Goal: Information Seeking & Learning: Learn about a topic

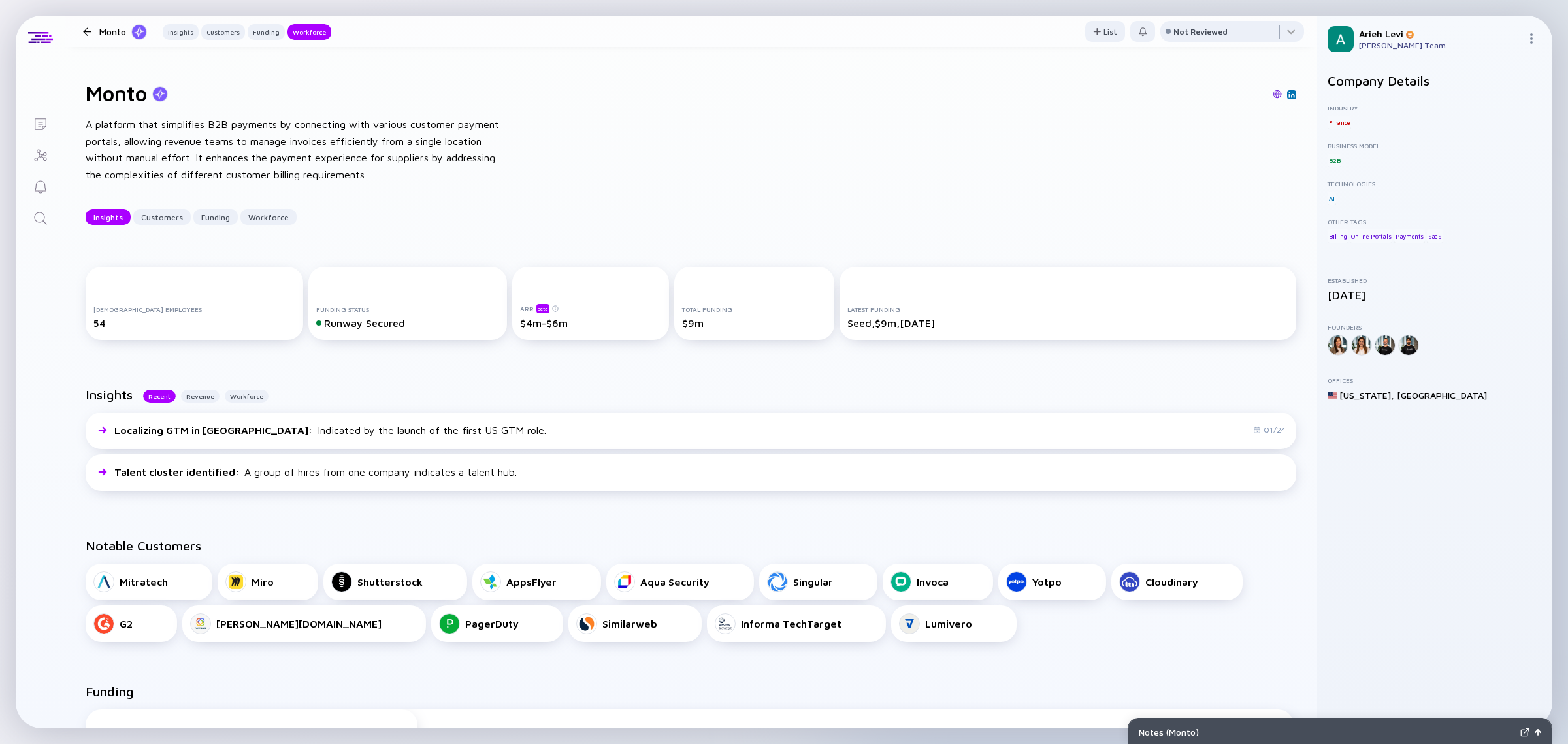
scroll to position [1102, 0]
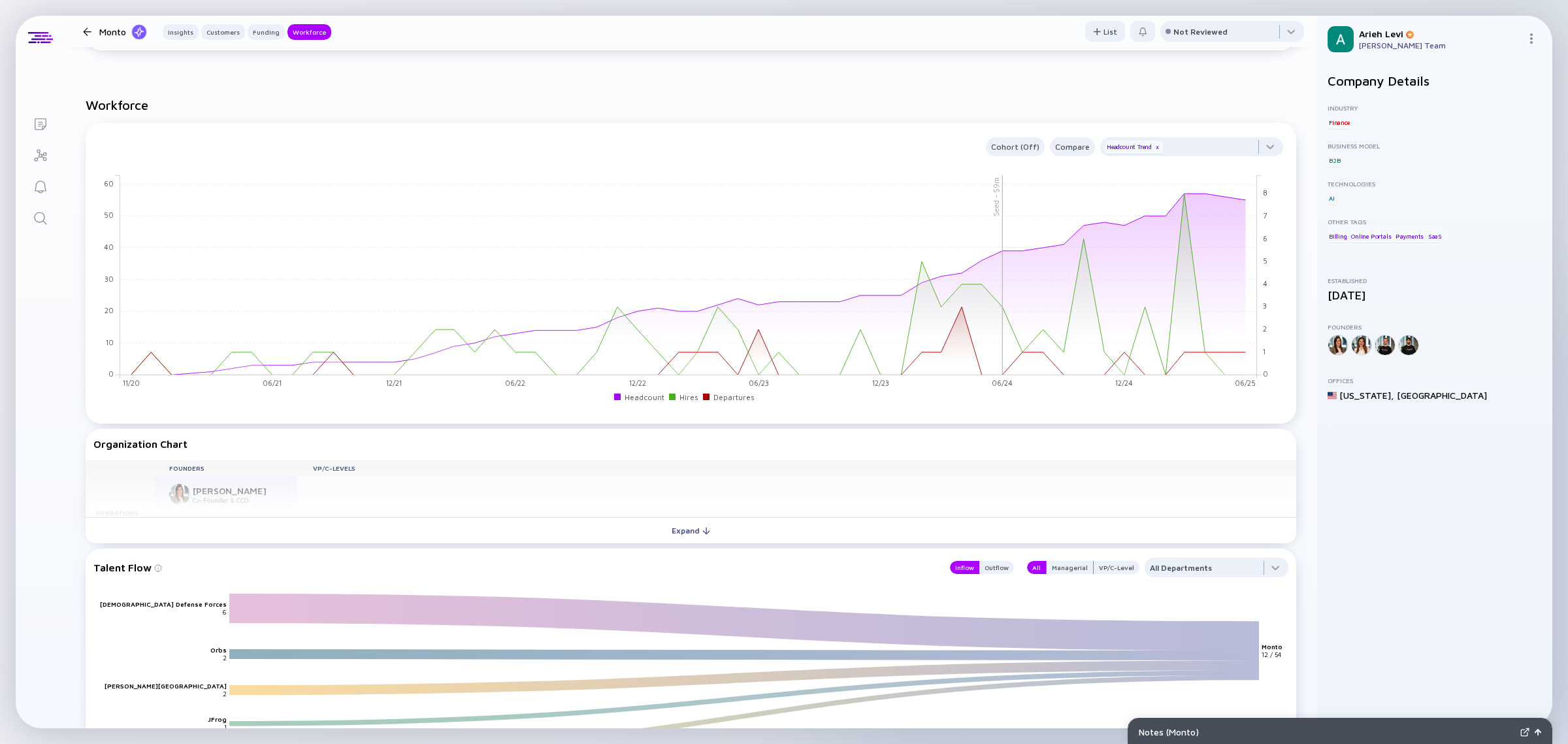
click at [37, 213] on icon "Search" at bounding box center [41, 219] width 16 height 16
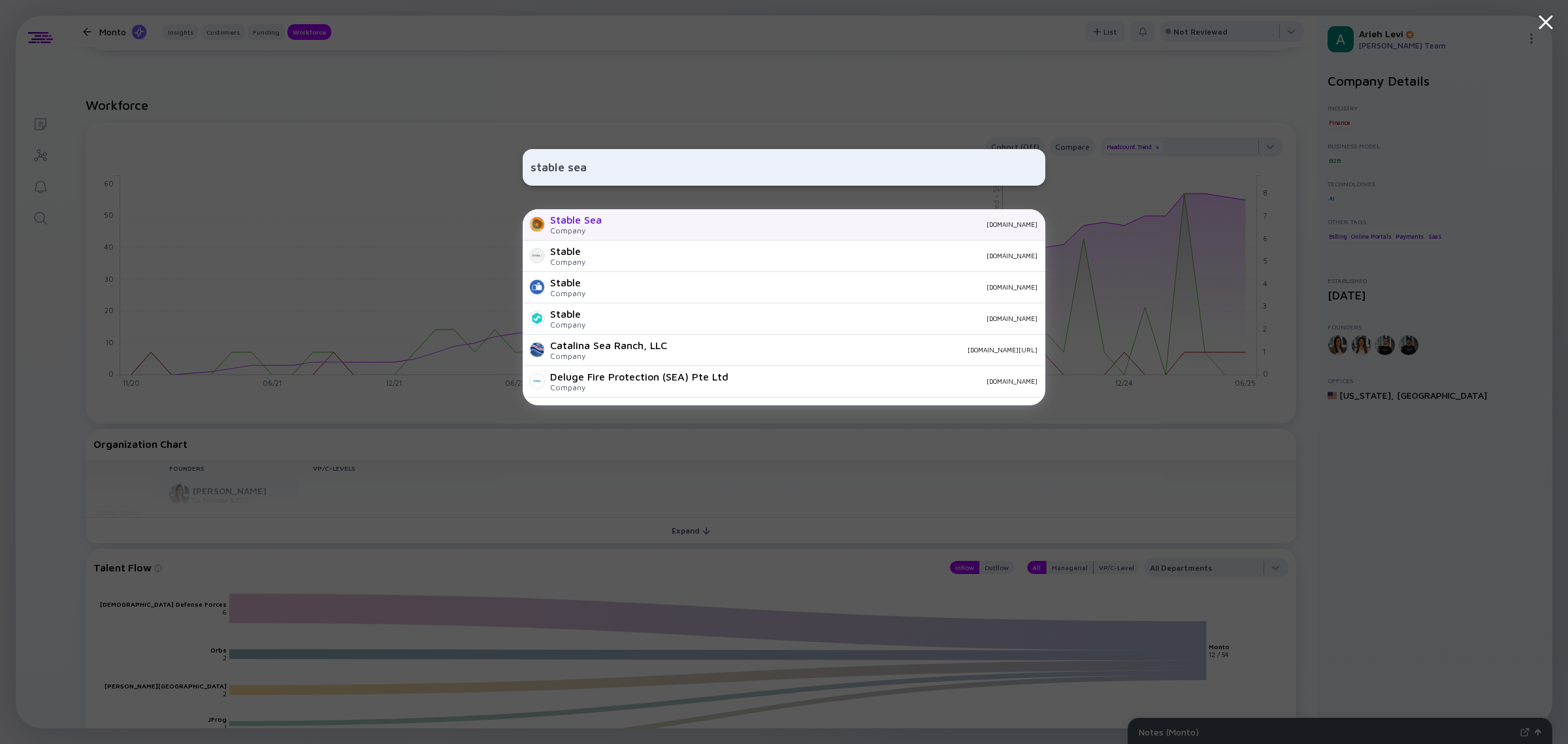
type input "stable sea"
click at [637, 227] on div "stablesea.xyz" at bounding box center [824, 224] width 426 height 8
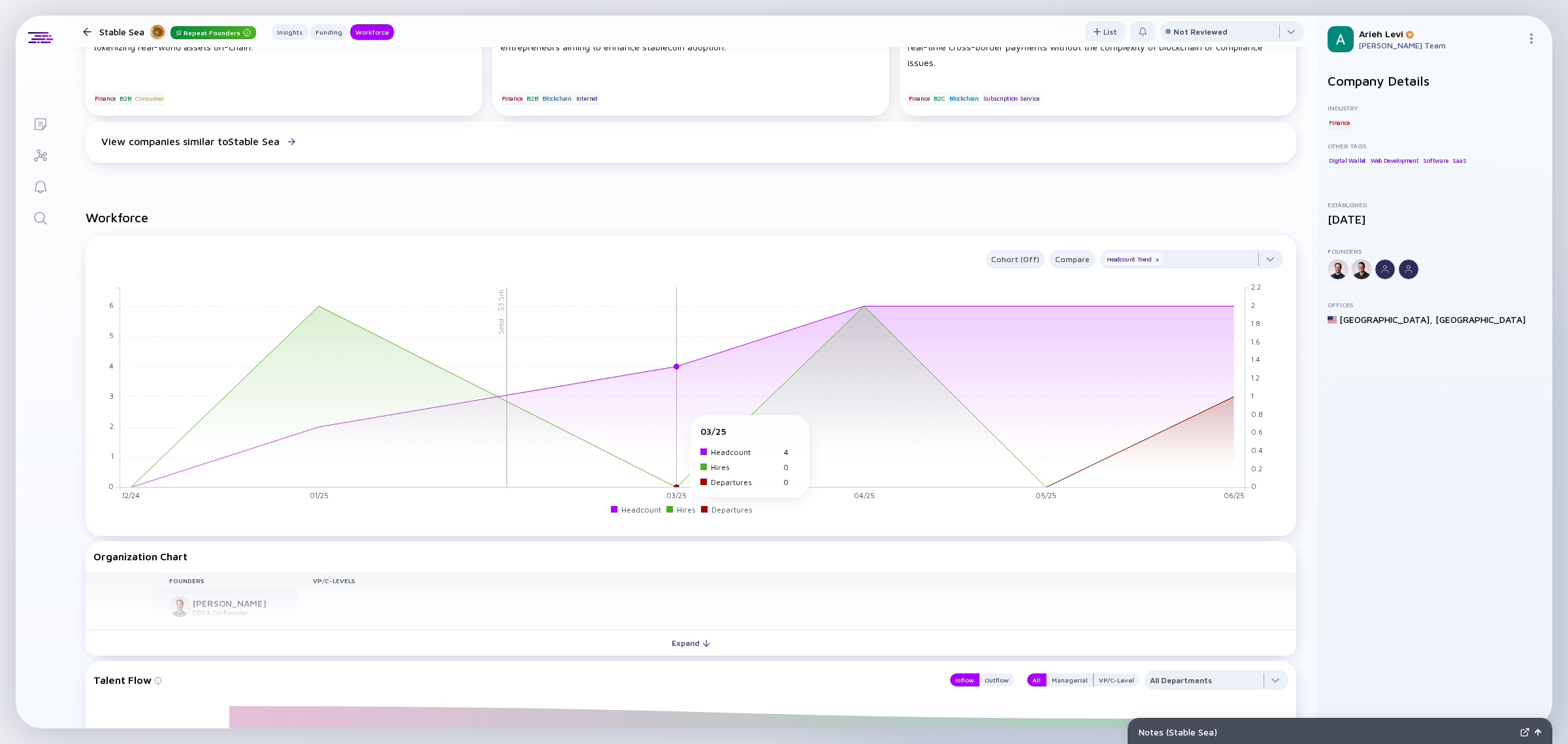
scroll to position [735, 0]
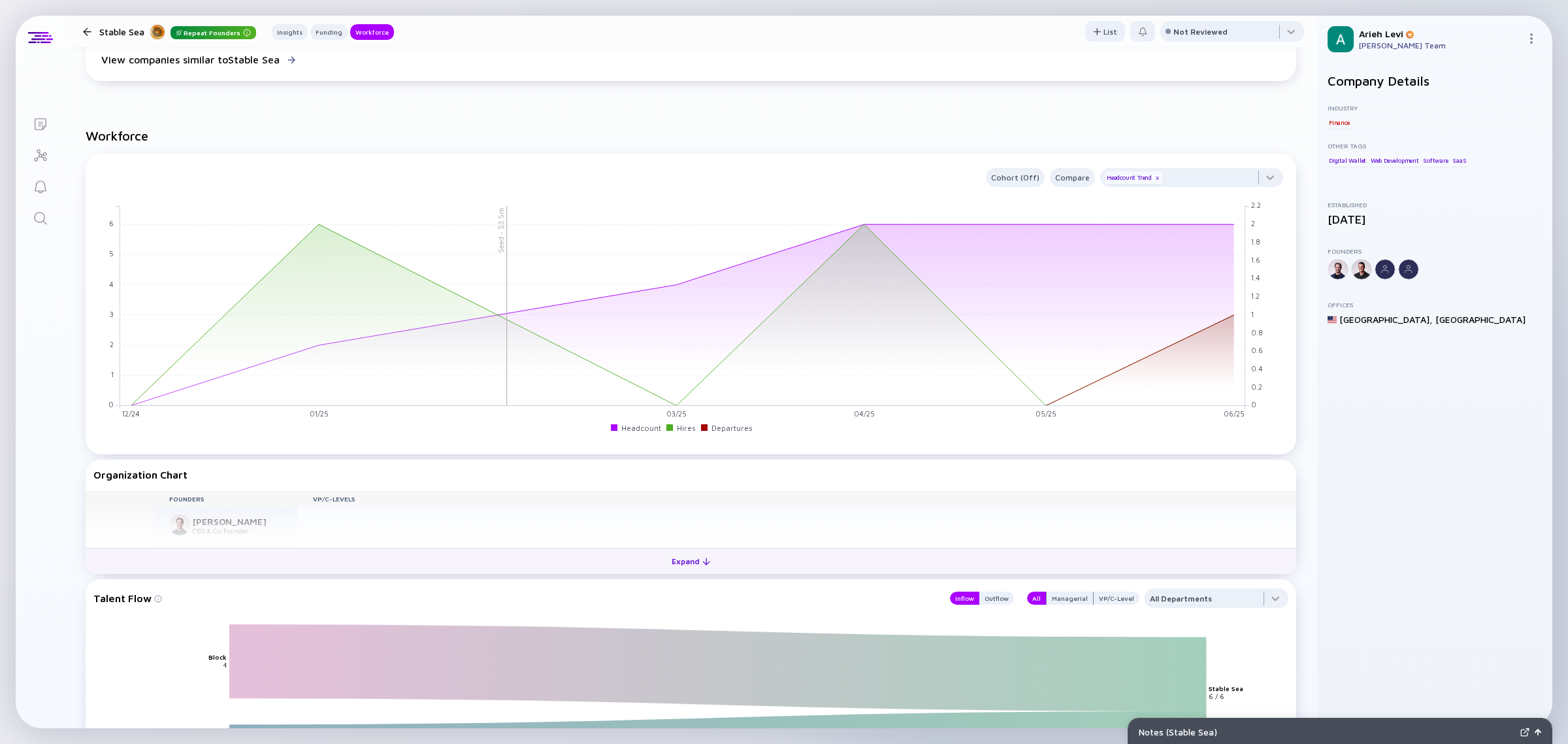
click at [664, 562] on div "Expand" at bounding box center [690, 561] width 54 height 20
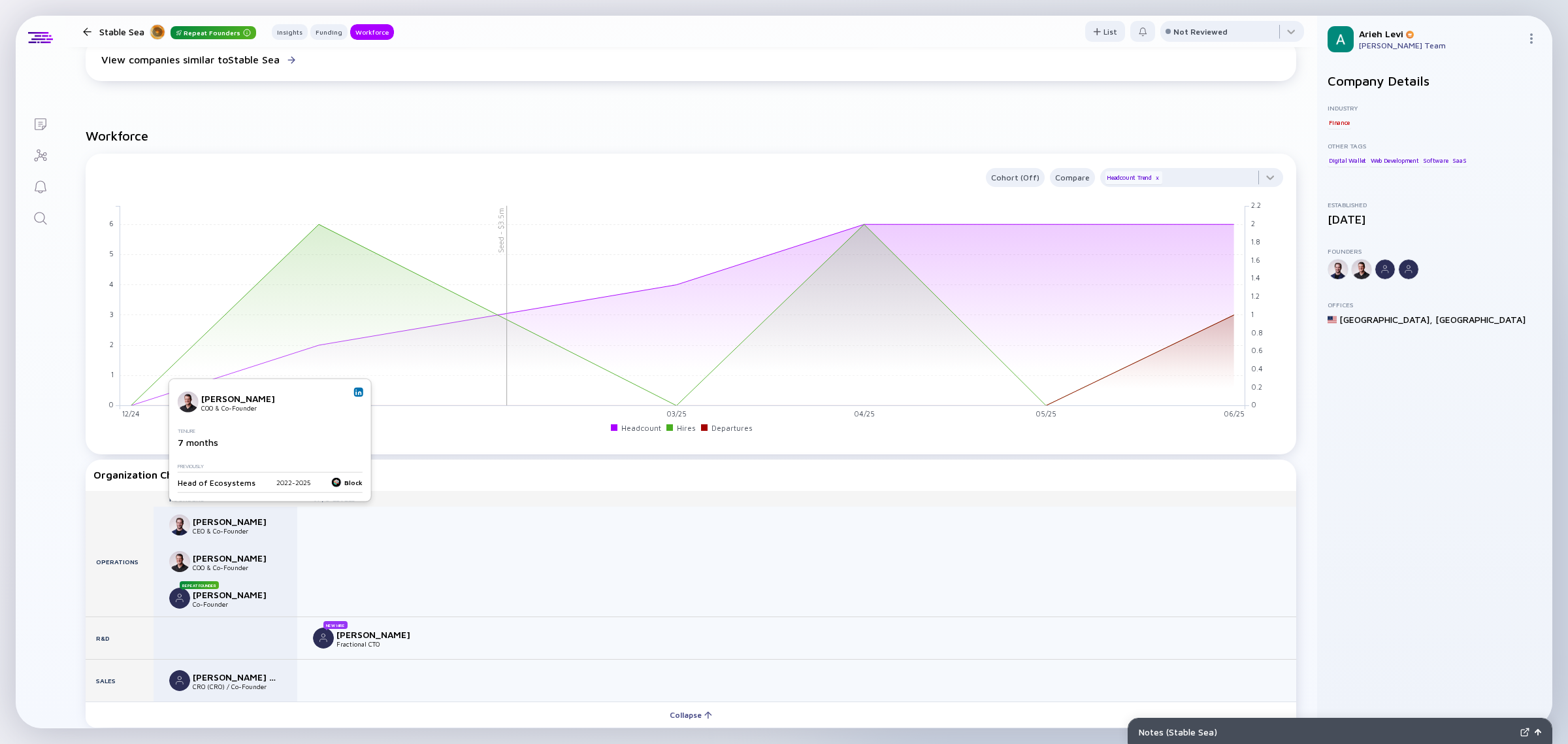
scroll to position [817, 0]
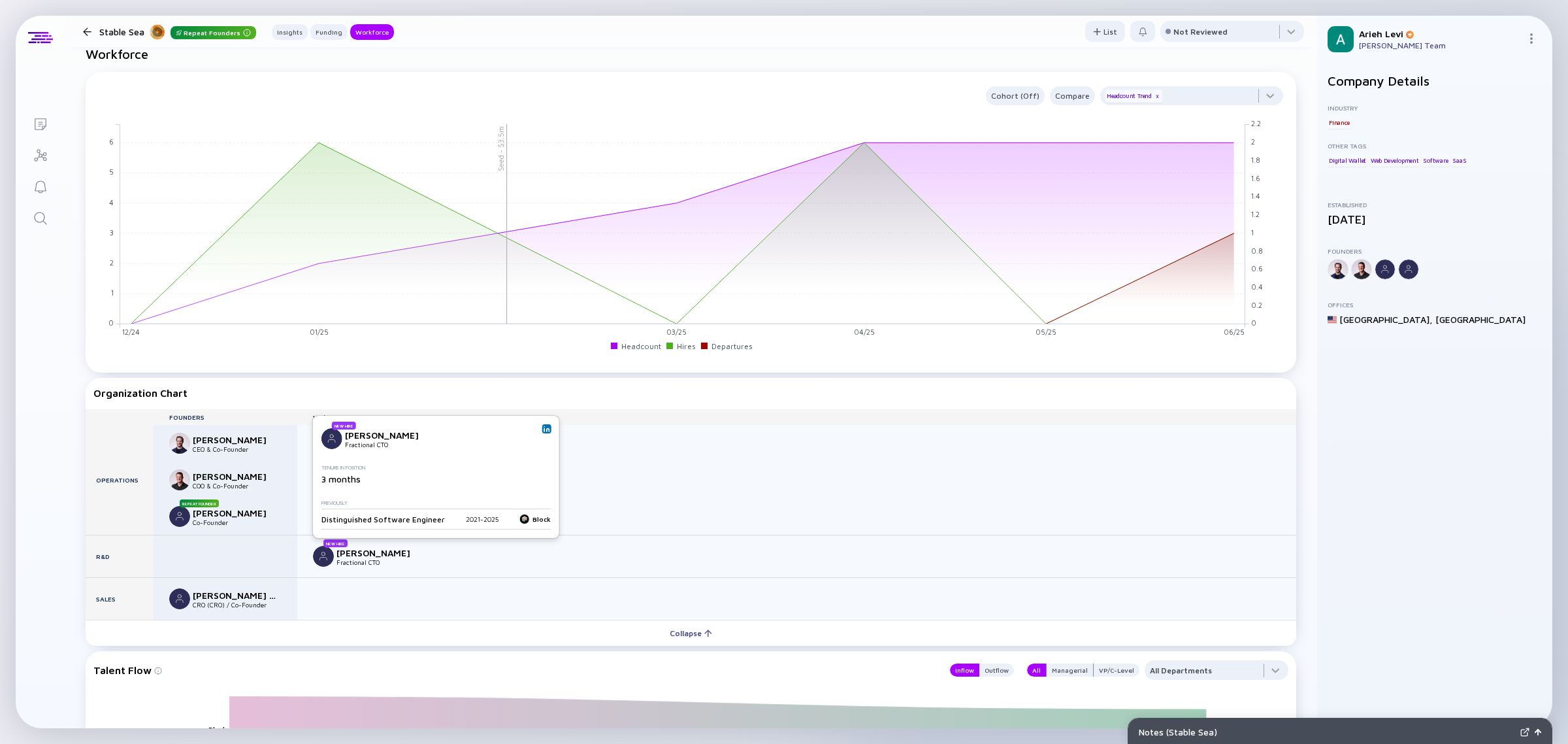
click at [544, 428] on img at bounding box center [546, 428] width 6 height 6
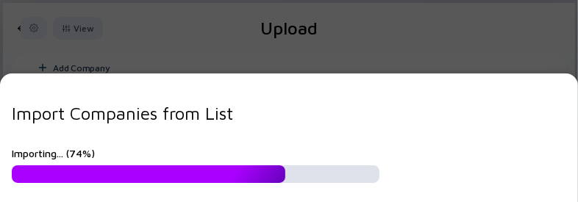
scroll to position [41935, 0]
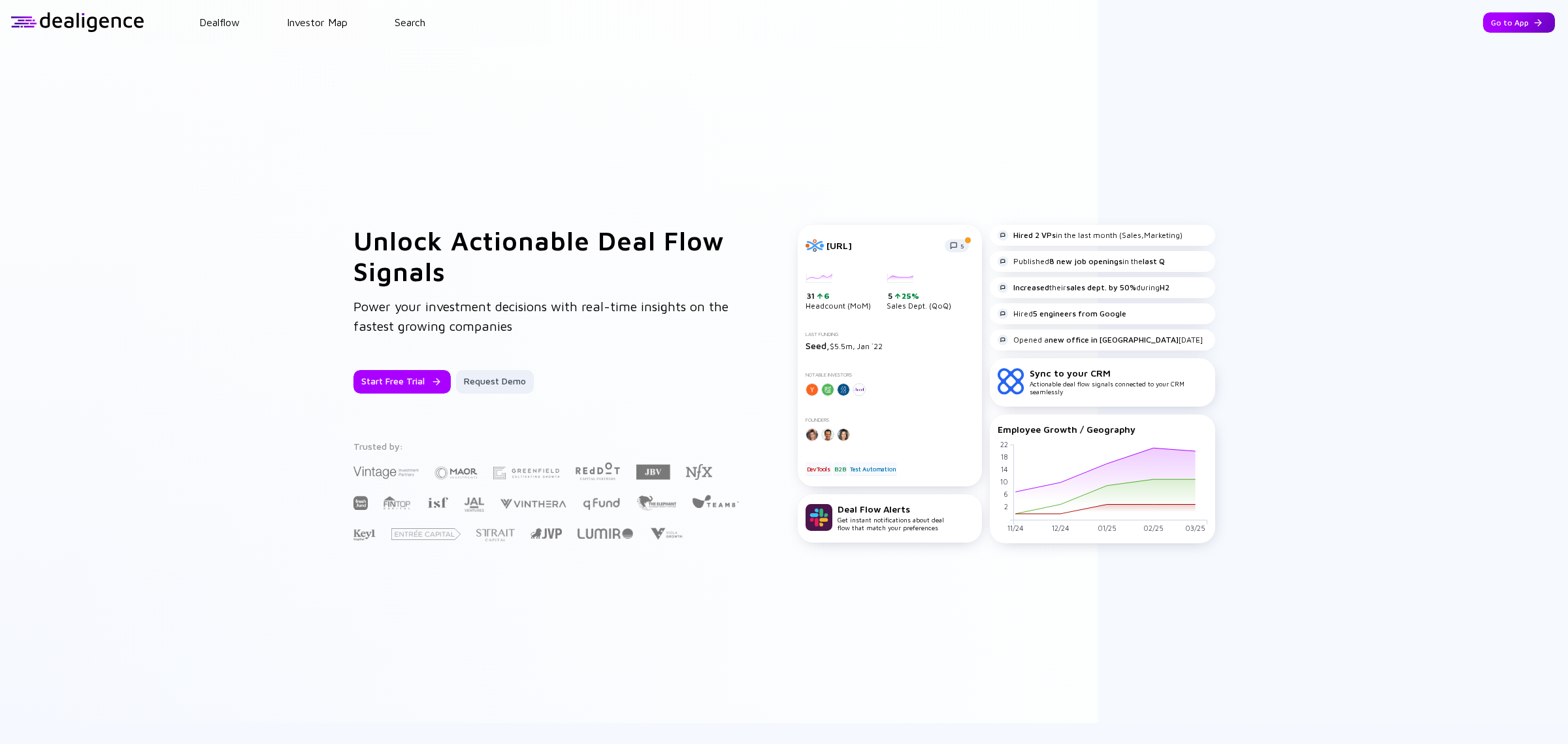
click at [1517, 28] on div "Go to App" at bounding box center [1518, 22] width 72 height 20
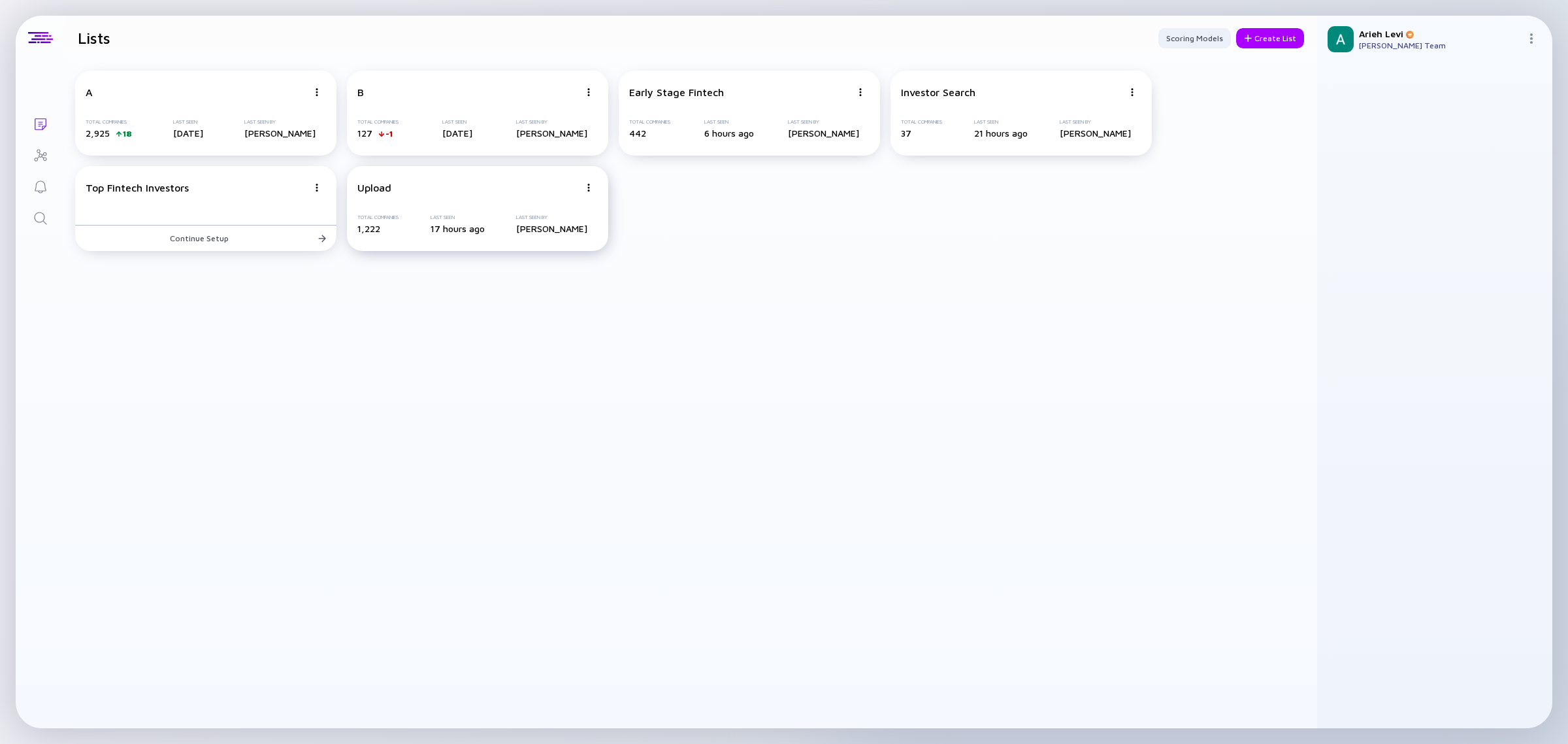
click at [456, 177] on div "Upload Total Companies 1,222 Last Seen 17 hours ago Last Seen By [PERSON_NAME]" at bounding box center [478, 209] width 261 height 85
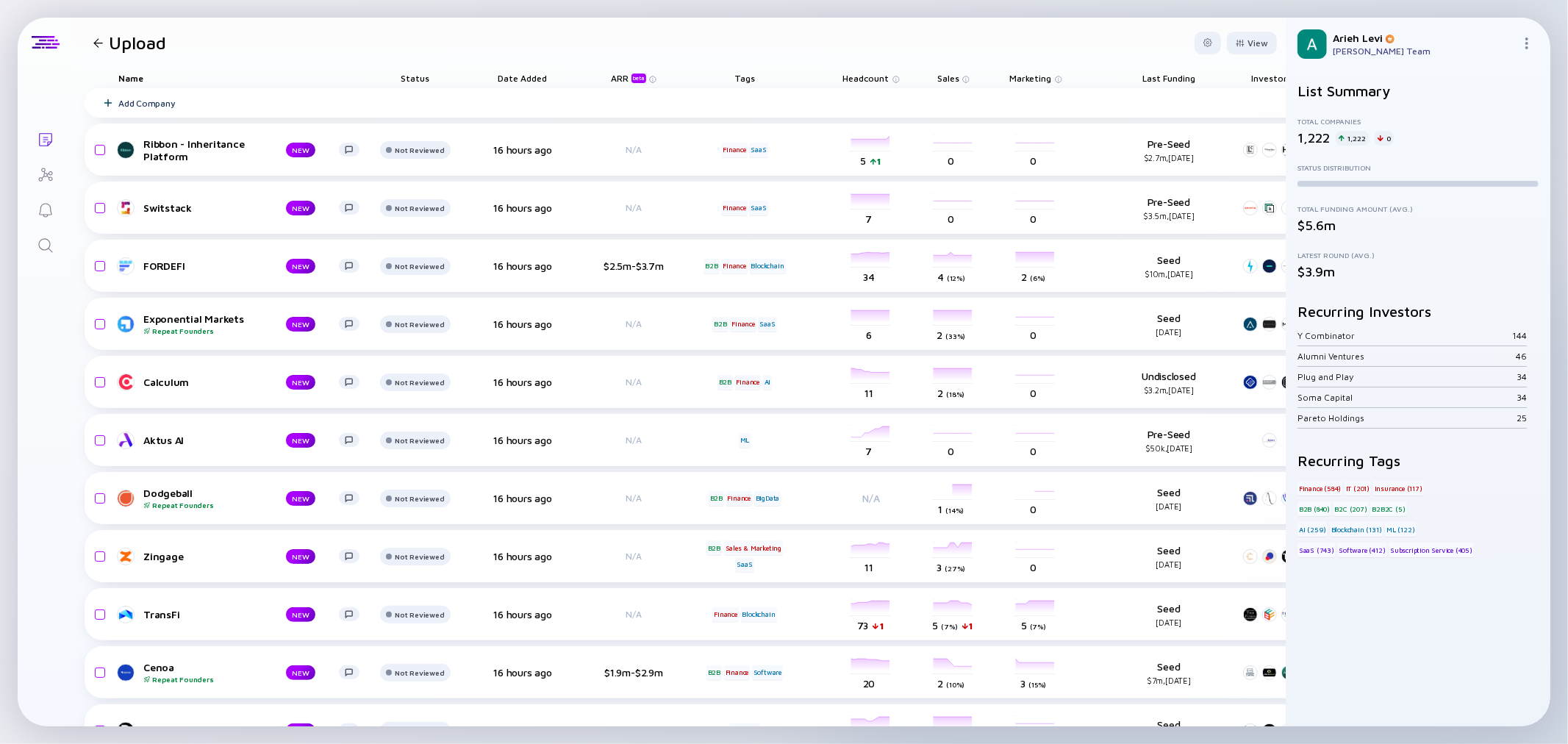
click at [889, 75] on span "Sales" at bounding box center [866, 78] width 46 height 11
click at [959, 98] on div "Sort by Sales" at bounding box center [974, 99] width 63 height 13
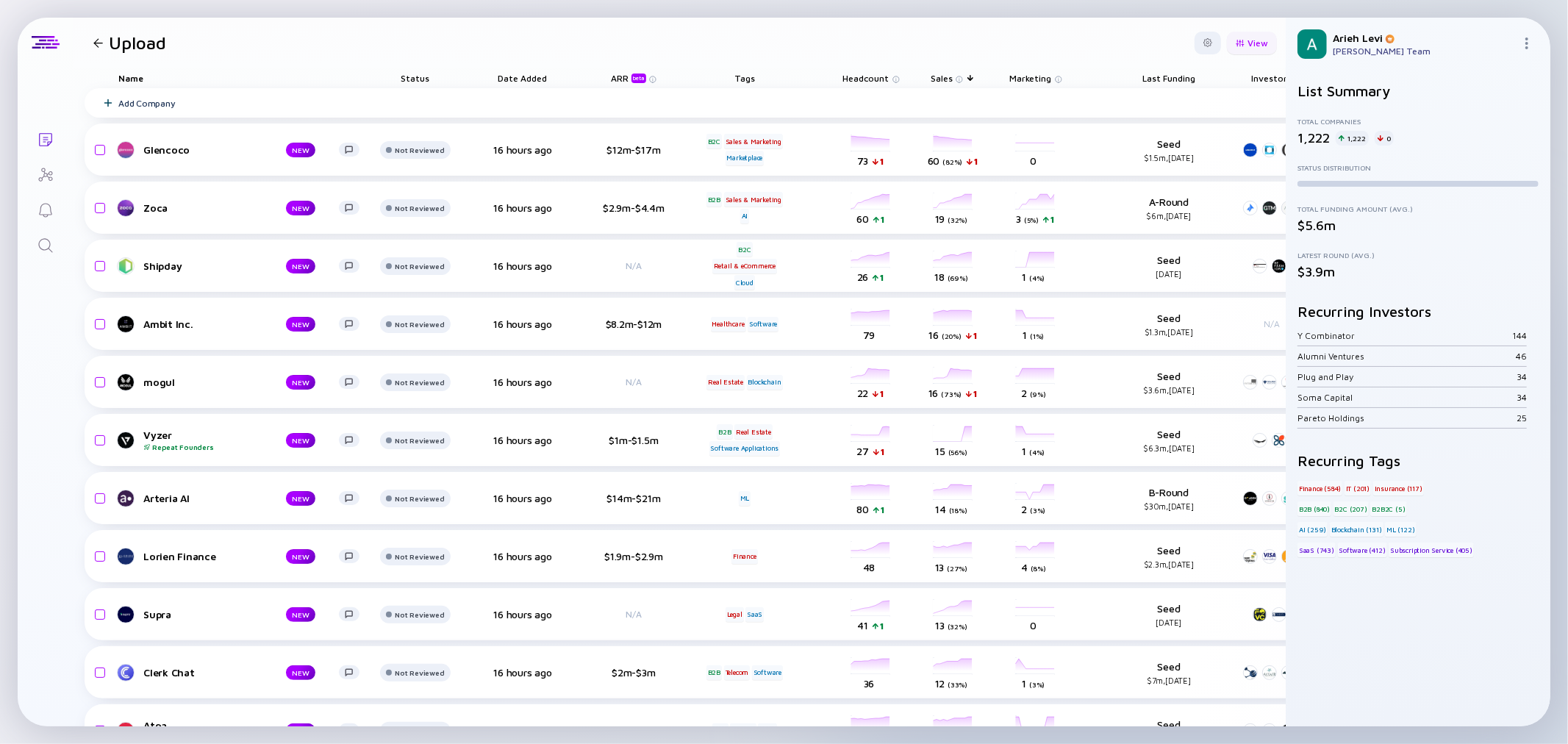
click at [1237, 37] on div "View" at bounding box center [1251, 43] width 50 height 23
click at [1198, 49] on div at bounding box center [1207, 43] width 26 height 23
click at [1032, 53] on header "Upload Export Share Duplicate List Edit Filter Edit List Name View" at bounding box center [679, 43] width 1212 height 50
click at [1163, 75] on span "Last Funding" at bounding box center [1168, 78] width 53 height 11
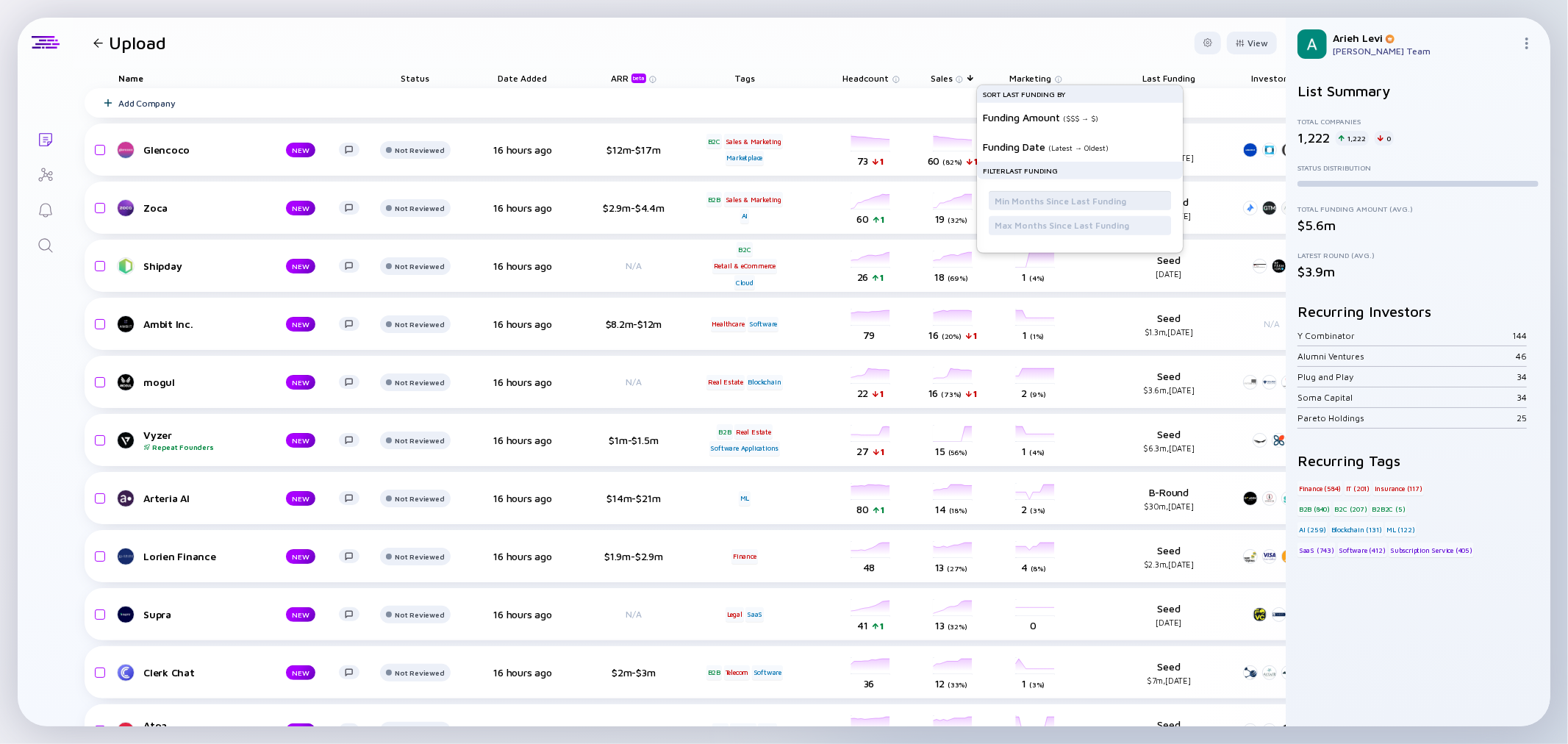
click at [1040, 199] on input "text" at bounding box center [1079, 200] width 171 height 15
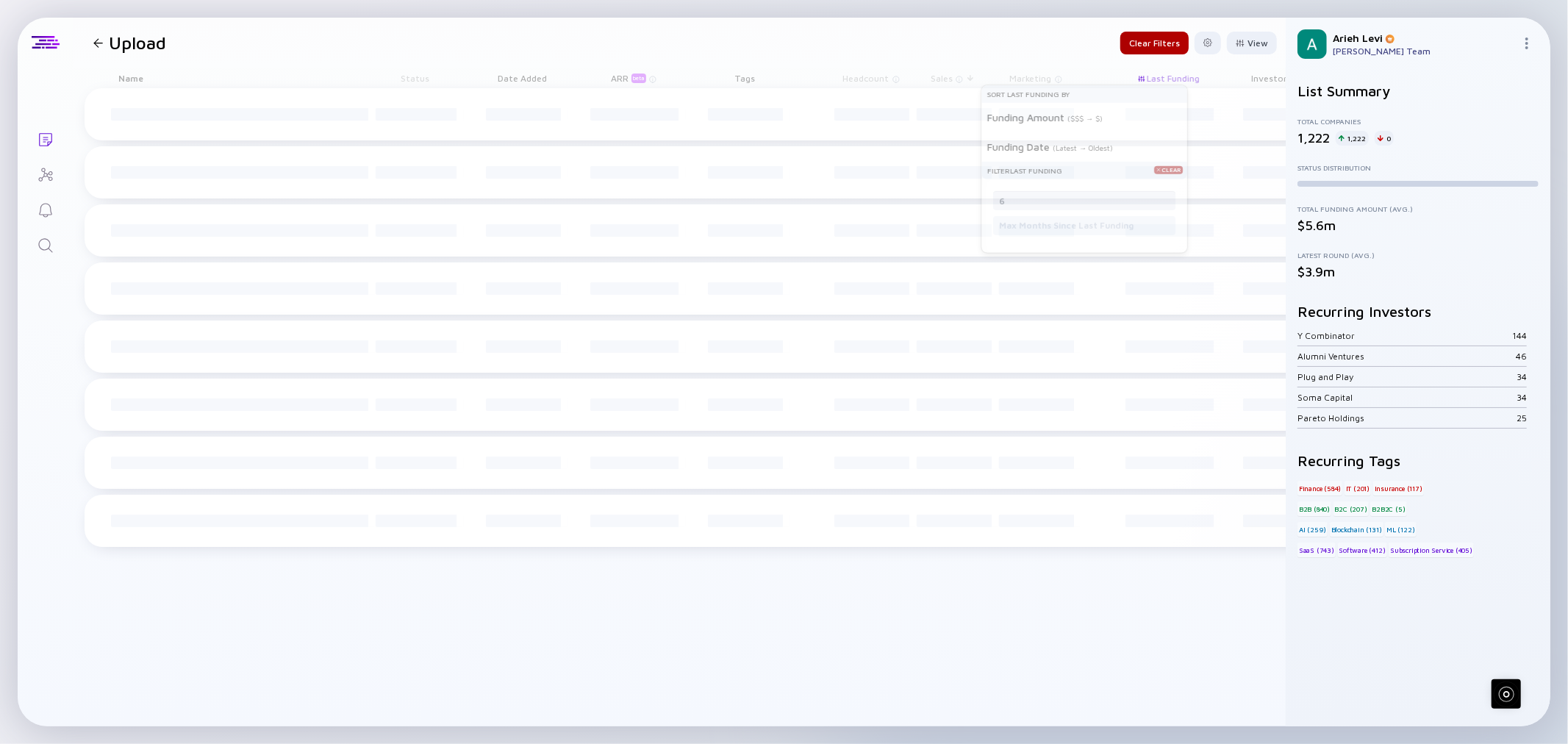
type input "6"
click at [922, 44] on header "Upload Clear Filters View" at bounding box center [679, 43] width 1212 height 50
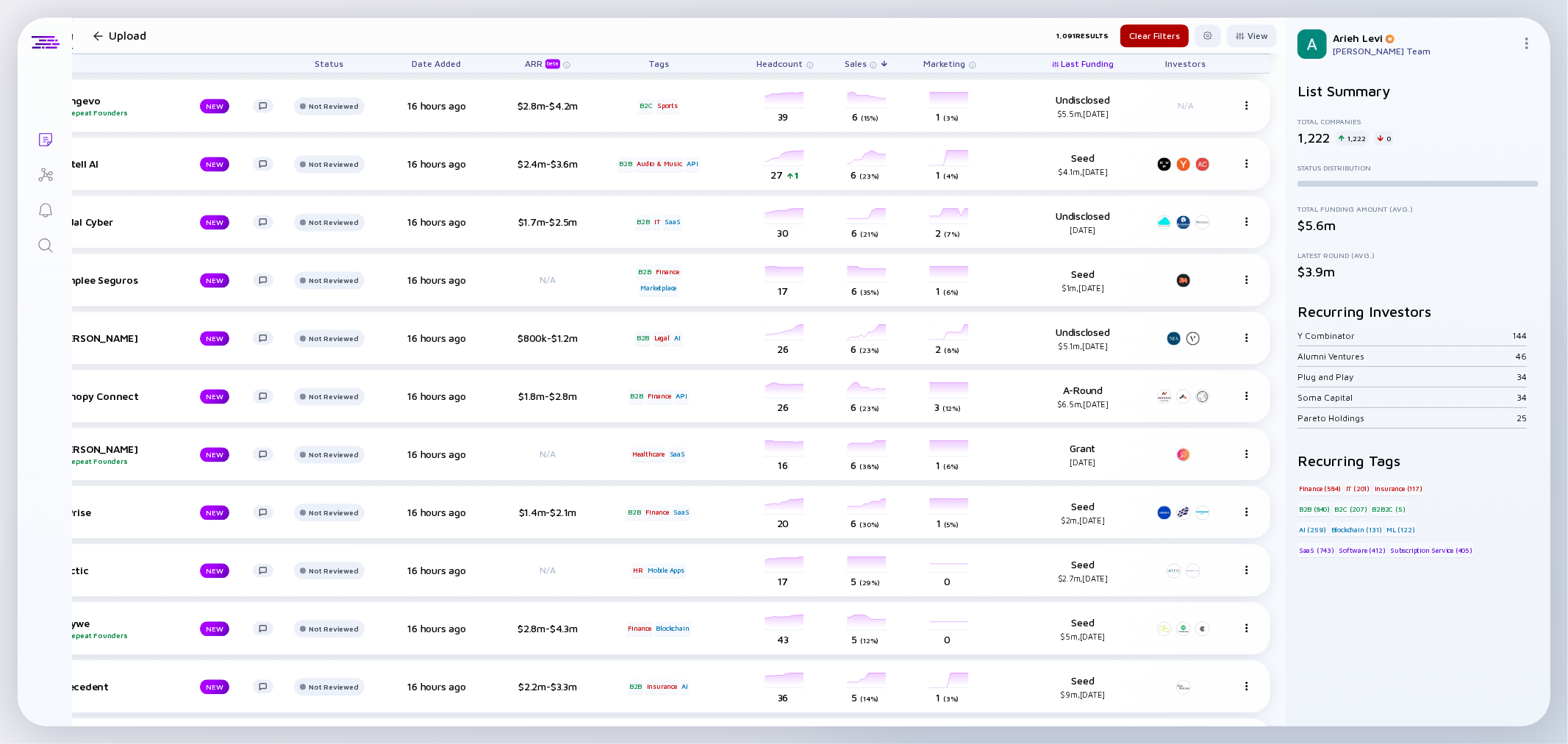
scroll to position [2484, 100]
click at [1070, 68] on span "Last Funding" at bounding box center [1084, 63] width 53 height 11
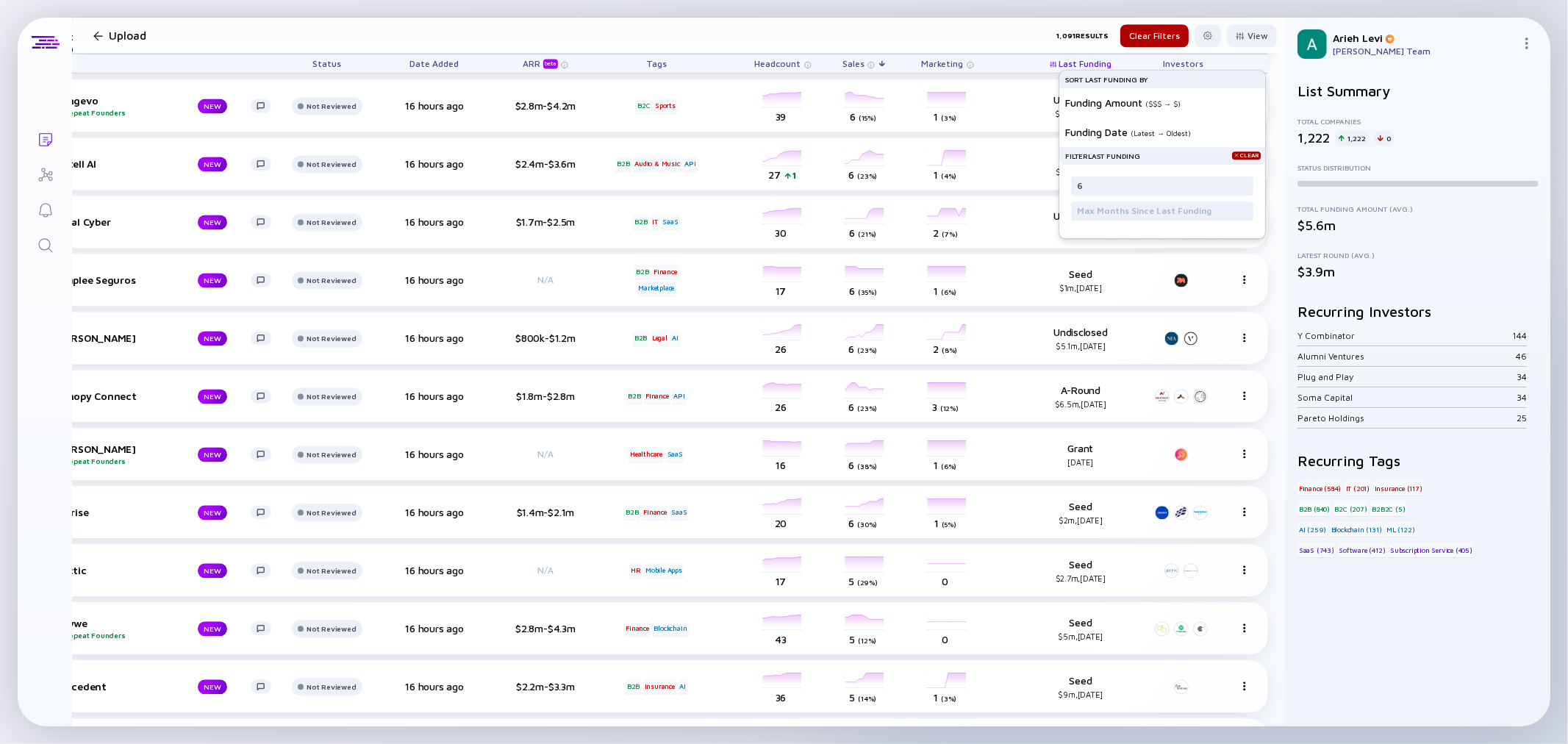
click at [1168, 59] on div "Investors" at bounding box center [1183, 63] width 66 height 19
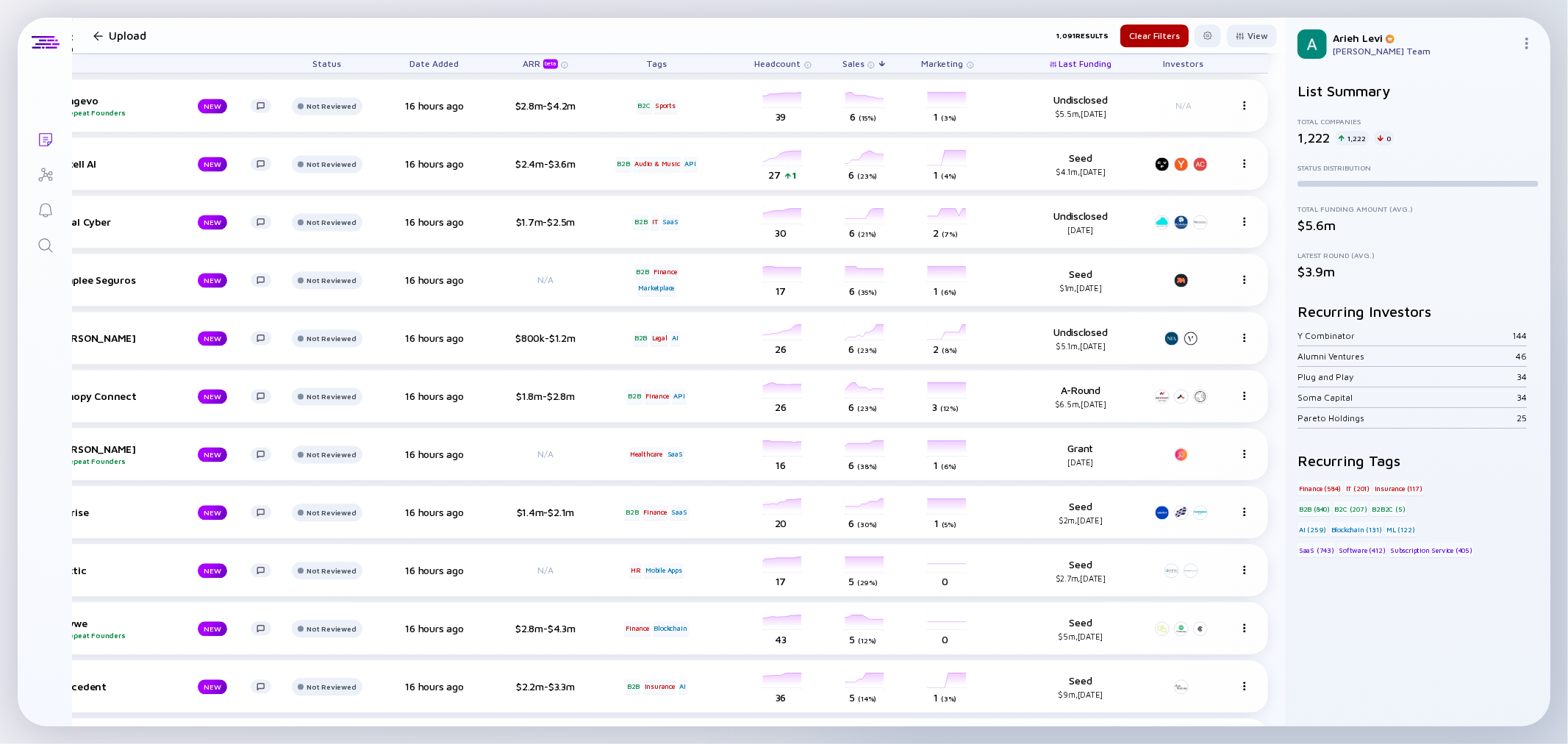
click at [41, 164] on link "Investor Map" at bounding box center [45, 173] width 55 height 35
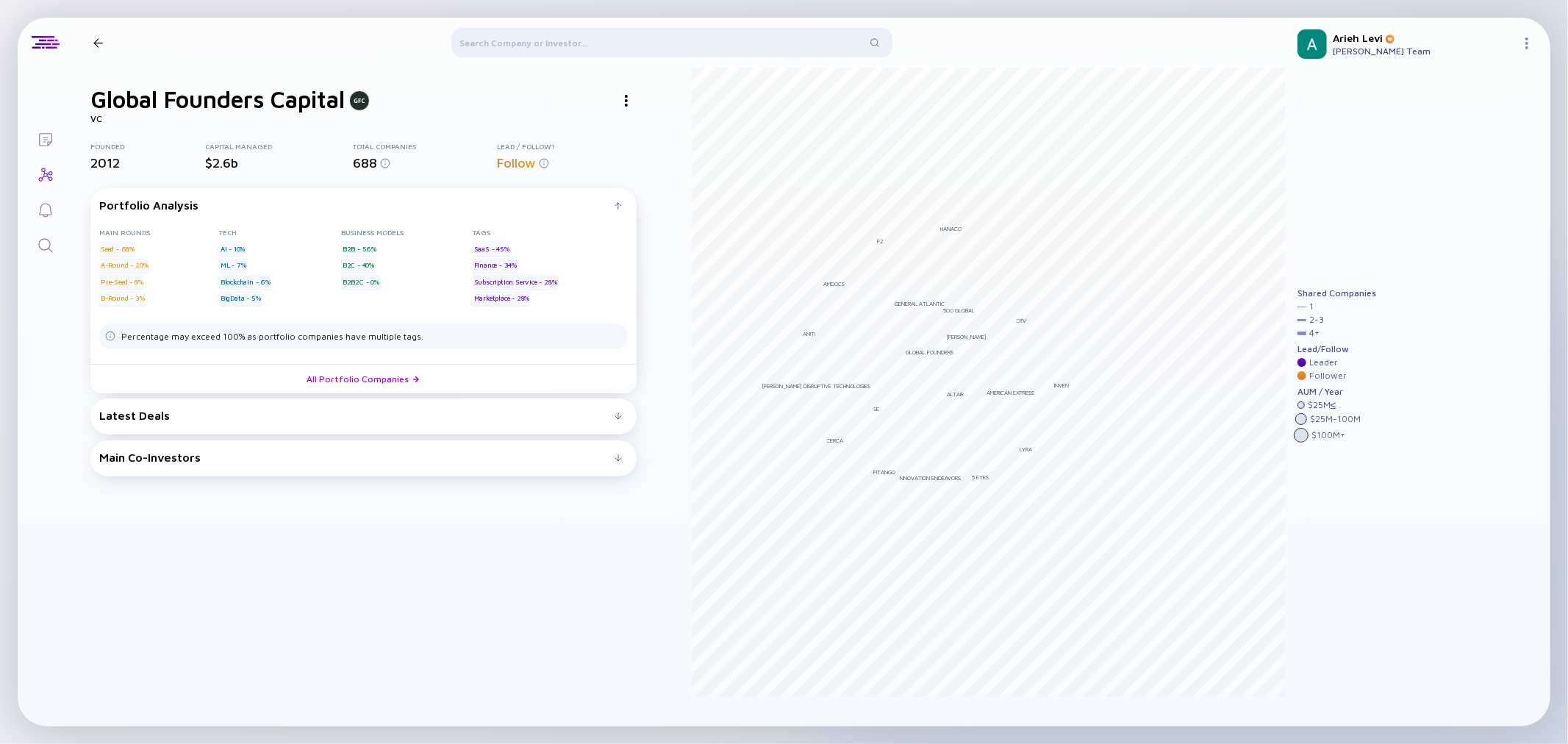
click at [303, 418] on div "Latest Deals" at bounding box center [357, 415] width 516 height 13
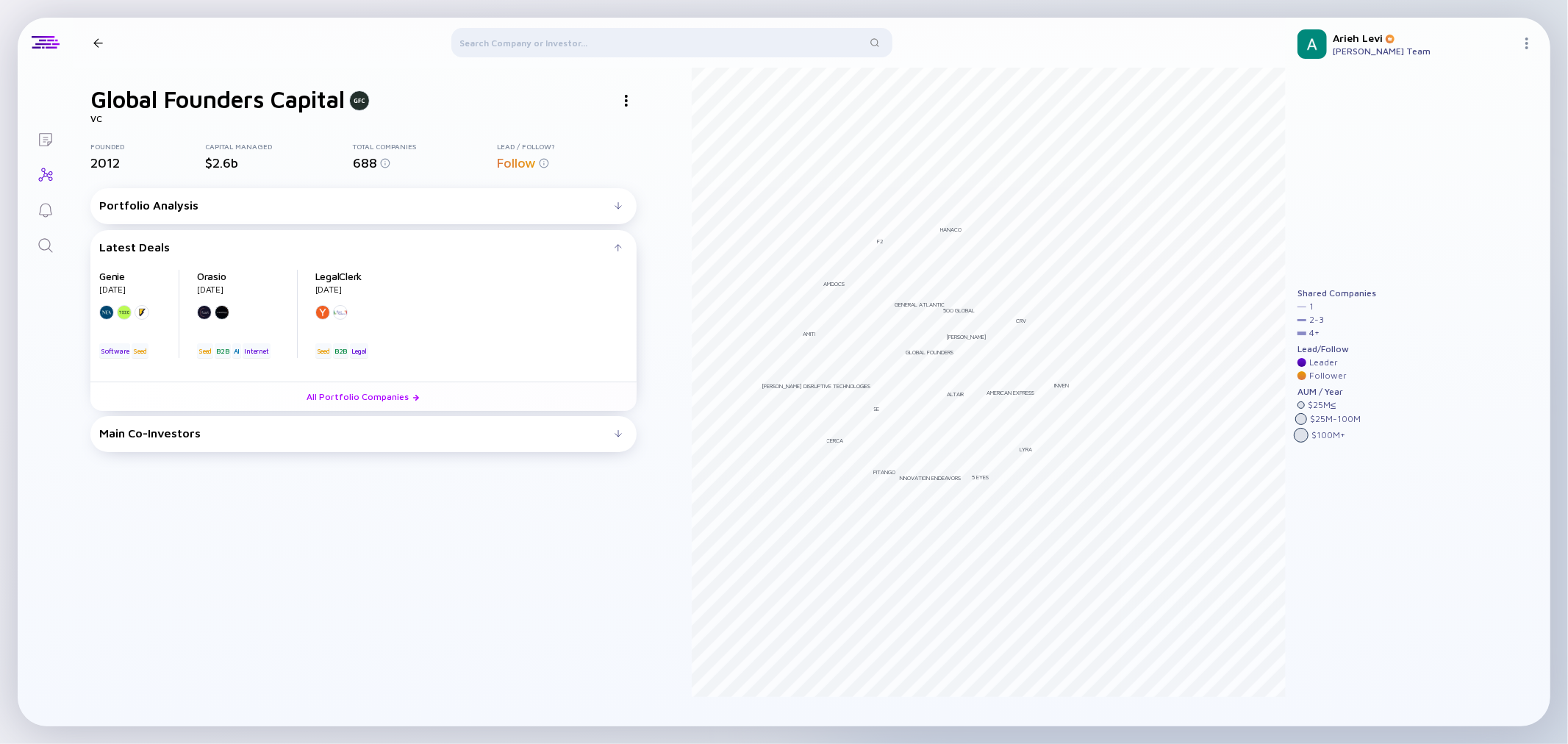
click at [355, 435] on div "Main Co-Investors" at bounding box center [357, 433] width 516 height 13
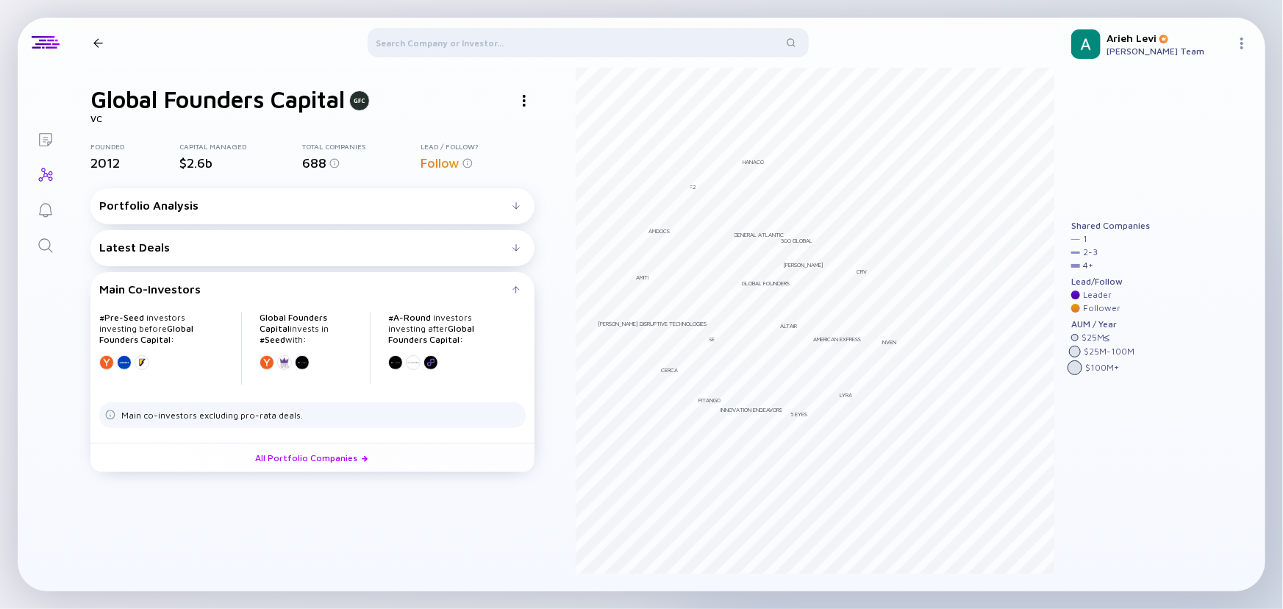
click at [57, 139] on link "Lists" at bounding box center [45, 138] width 55 height 35
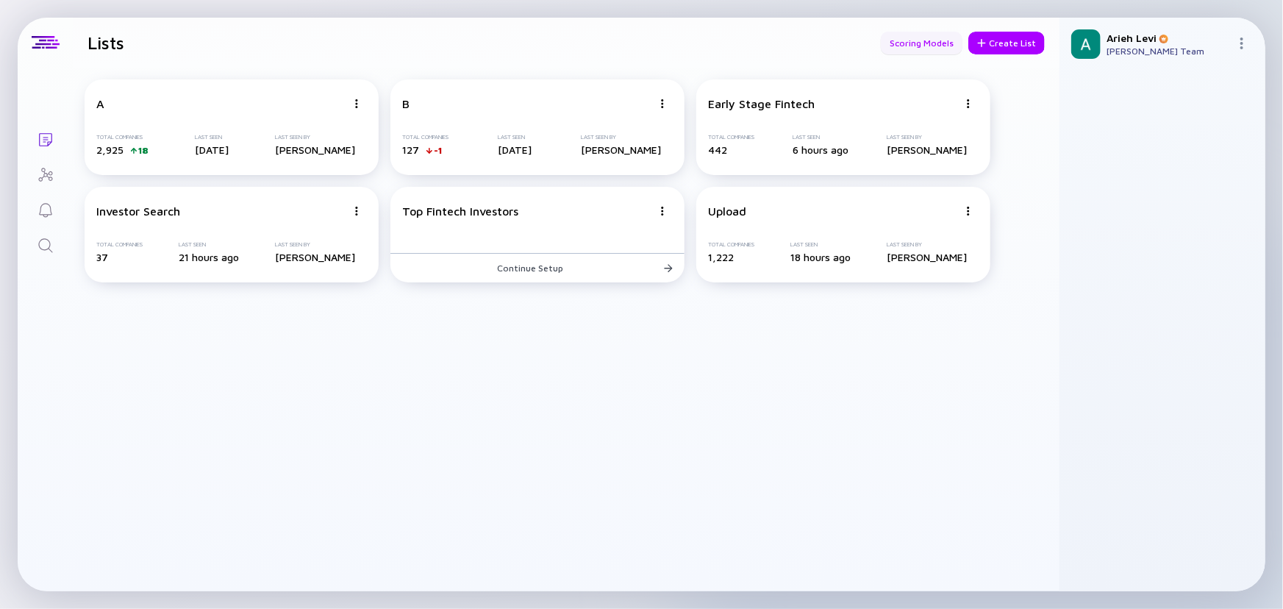
click at [925, 37] on div "Scoring Models" at bounding box center [922, 43] width 82 height 23
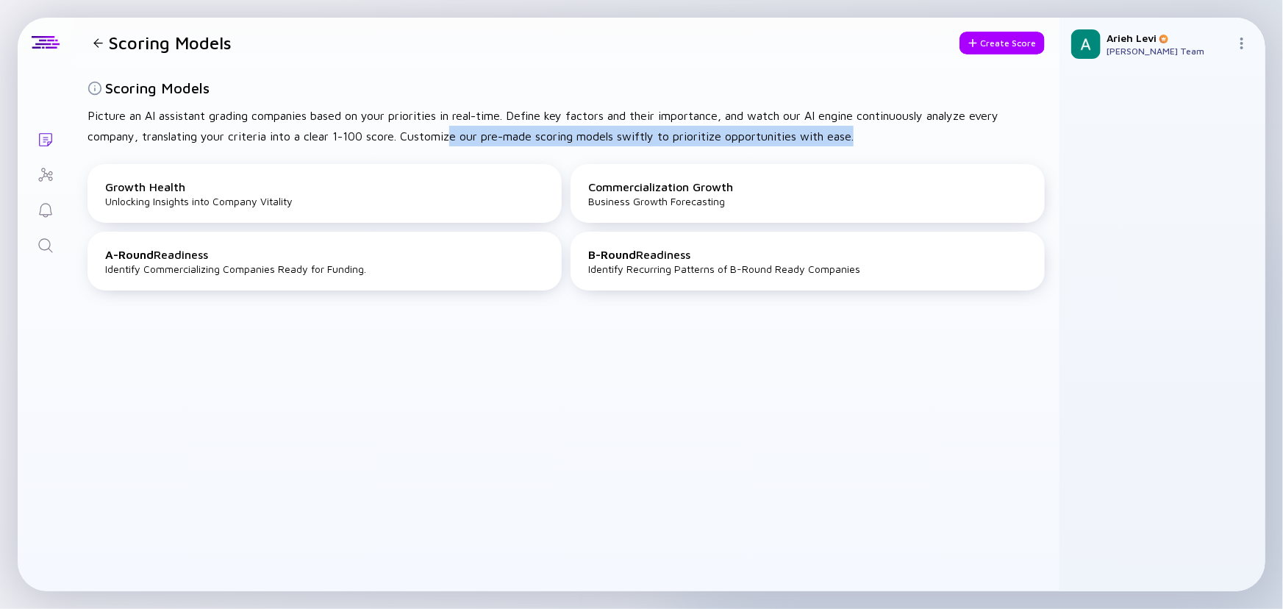
drag, startPoint x: 790, startPoint y: 140, endPoint x: 452, endPoint y: 132, distance: 337.7
click at [452, 132] on div "Picture an AI assistant grading companies based on your priorities in real-time…" at bounding box center [567, 125] width 958 height 41
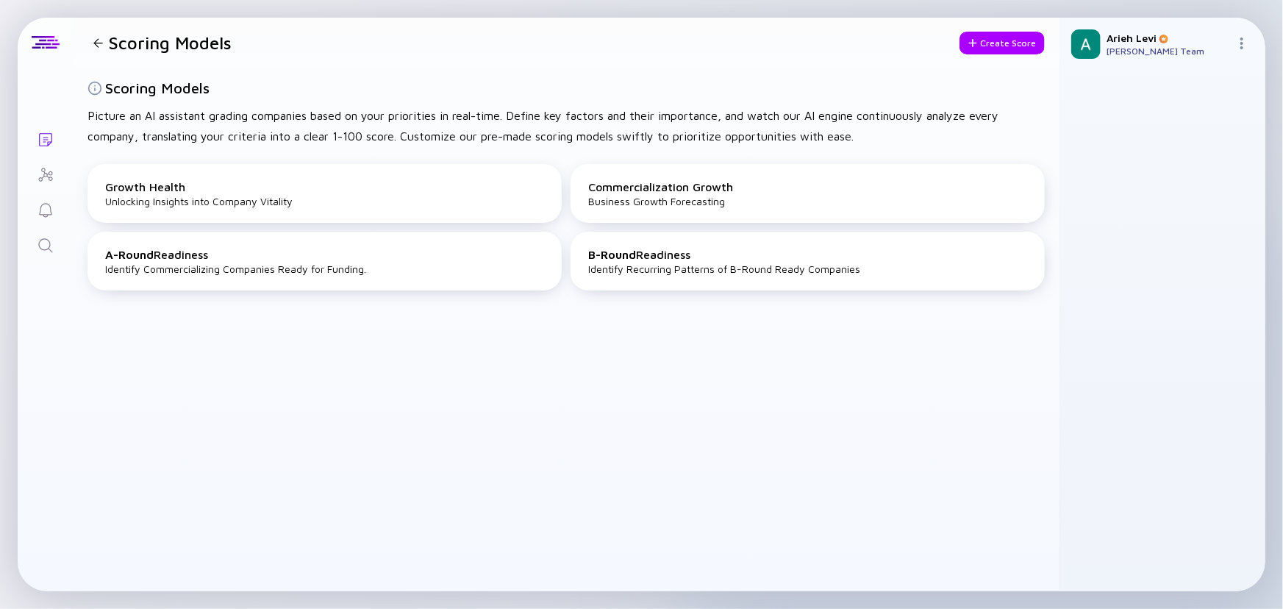
click at [580, 352] on div "Scoring Models Picture an AI assistant grading companies based on your prioriti…" at bounding box center [566, 330] width 987 height 524
drag, startPoint x: 41, startPoint y: 43, endPoint x: 54, endPoint y: 46, distance: 13.4
click at [41, 43] on div at bounding box center [46, 42] width 28 height 13
